Goal: Information Seeking & Learning: Learn about a topic

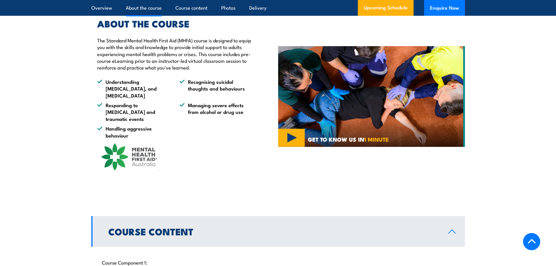
scroll to position [430, 0]
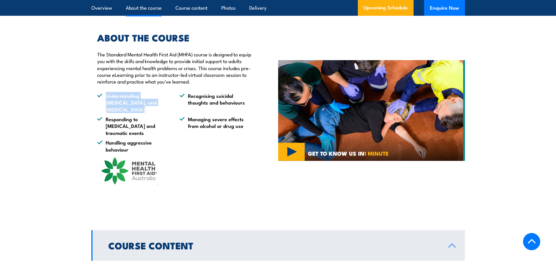
drag, startPoint x: 156, startPoint y: 110, endPoint x: 105, endPoint y: 102, distance: 51.4
click at [105, 102] on li "Understanding [MEDICAL_DATA], and [MEDICAL_DATA]" at bounding box center [133, 102] width 72 height 20
click at [228, 140] on ul "Understanding [MEDICAL_DATA], and [MEDICAL_DATA] Recognising suicidal thoughts …" at bounding box center [174, 122] width 154 height 60
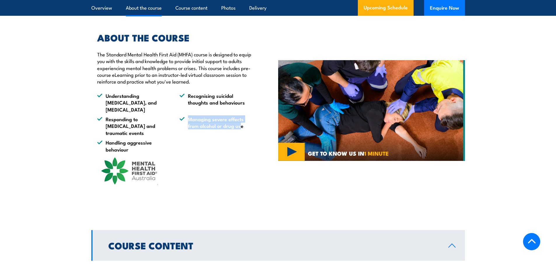
drag, startPoint x: 241, startPoint y: 126, endPoint x: 187, endPoint y: 116, distance: 55.4
click at [187, 116] on li "Managing severe effects from alcohol or drug use" at bounding box center [216, 126] width 72 height 20
click at [203, 150] on div "ABOUT THE COURSE The Standard Mental Health First Aid (MHFA) course is designed…" at bounding box center [171, 110] width 160 height 154
drag, startPoint x: 243, startPoint y: 127, endPoint x: 208, endPoint y: 121, distance: 35.5
click at [209, 121] on li "Managing severe effects from alcohol or drug use" at bounding box center [216, 126] width 72 height 20
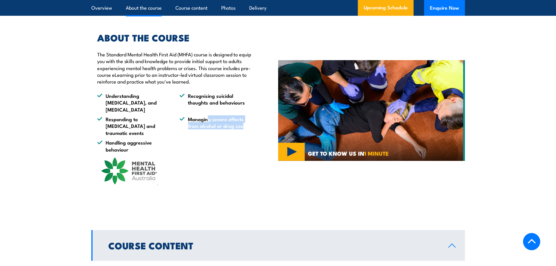
click at [227, 139] on ul "Understanding [MEDICAL_DATA], and [MEDICAL_DATA] Recognising suicidal thoughts …" at bounding box center [174, 122] width 154 height 60
drag, startPoint x: 128, startPoint y: 144, endPoint x: 106, endPoint y: 136, distance: 23.7
click at [106, 139] on li "Handling aggressive behaviour" at bounding box center [133, 146] width 72 height 14
drag, startPoint x: 158, startPoint y: 111, endPoint x: 142, endPoint y: 105, distance: 17.0
click at [142, 105] on li "Understanding [MEDICAL_DATA], and [MEDICAL_DATA]" at bounding box center [133, 102] width 72 height 20
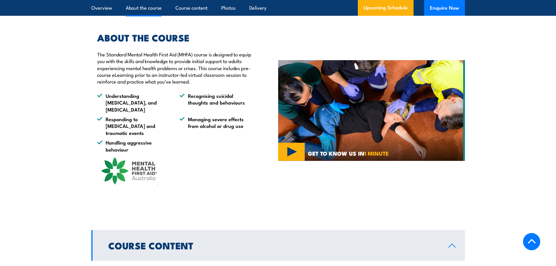
click at [162, 115] on ul "Understanding [MEDICAL_DATA], and [MEDICAL_DATA] Recognising suicidal thoughts …" at bounding box center [174, 122] width 154 height 60
click at [173, 153] on div "ABOUT THE COURSE The Standard Mental Health First Aid (MHFA) course is designed…" at bounding box center [171, 110] width 160 height 154
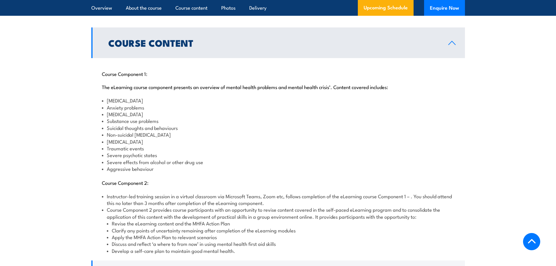
scroll to position [634, 0]
